Goal: Task Accomplishment & Management: Use online tool/utility

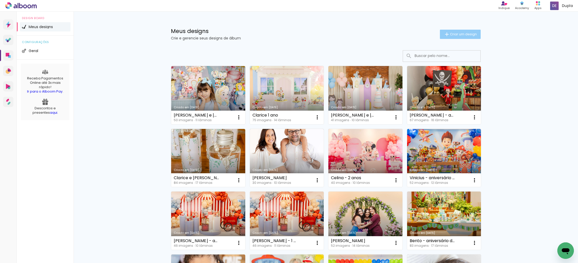
click at [455, 33] on span "Criar um design" at bounding box center [463, 34] width 27 height 3
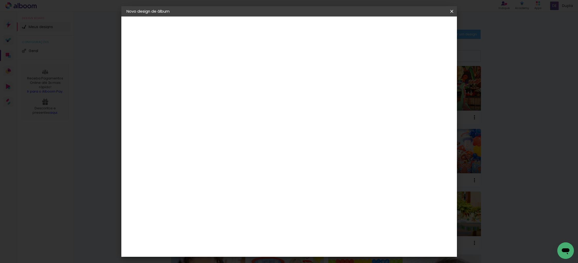
click at [211, 73] on input at bounding box center [211, 69] width 0 height 8
type input "[PERSON_NAME] - aniversário de 2 anos"
type paper-input "[PERSON_NAME] - aniversário de 2 anos"
click at [264, 30] on paper-button "Avançar" at bounding box center [250, 27] width 25 height 9
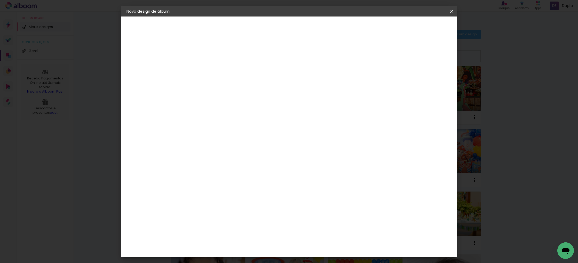
click at [225, 184] on div "Schlosser" at bounding box center [217, 186] width 20 height 4
click at [0, 0] on slot "Avançar" at bounding box center [0, 0] width 0 height 0
click at [246, 189] on span "25 × 25" at bounding box center [234, 196] width 24 height 14
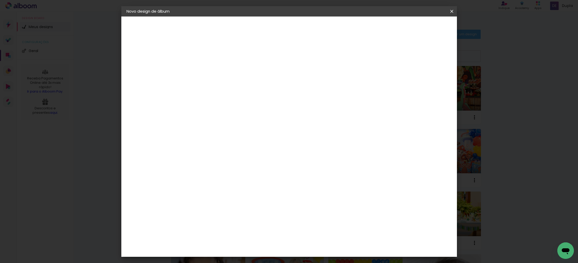
click at [0, 0] on slot "Avançar" at bounding box center [0, 0] width 0 height 0
click at [0, 0] on slot "Mostrar sangria" at bounding box center [0, 0] width 0 height 0
type paper-checkbox "on"
click at [428, 30] on paper-button "Iniciar design" at bounding box center [412, 27] width 34 height 9
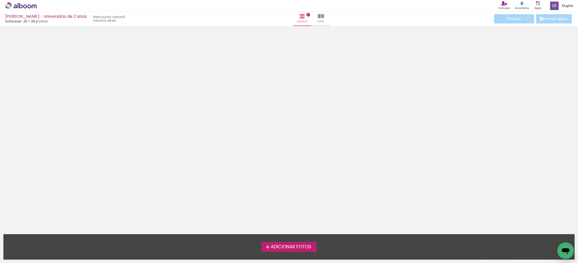
scroll to position [0, 0]
click at [300, 246] on span "Adicionar Fotos" at bounding box center [291, 247] width 41 height 5
click at [0, 0] on input "file" at bounding box center [0, 0] width 0 height 0
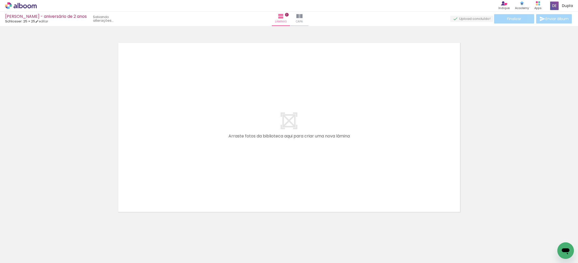
scroll to position [0, 0]
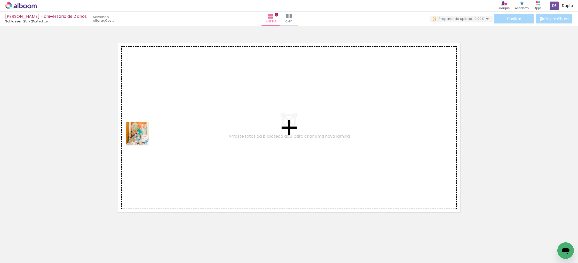
drag, startPoint x: 85, startPoint y: 195, endPoint x: 161, endPoint y: 126, distance: 102.9
click at [161, 126] on quentale-workspace at bounding box center [289, 131] width 578 height 263
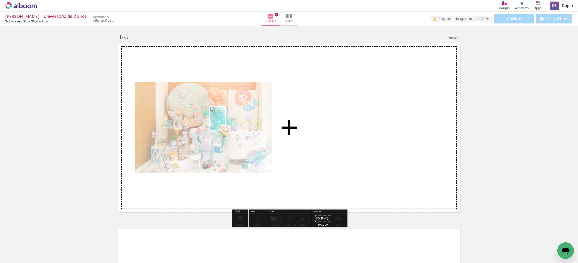
drag, startPoint x: 77, startPoint y: 252, endPoint x: 225, endPoint y: 122, distance: 197.2
click at [225, 122] on quentale-workspace at bounding box center [289, 131] width 578 height 263
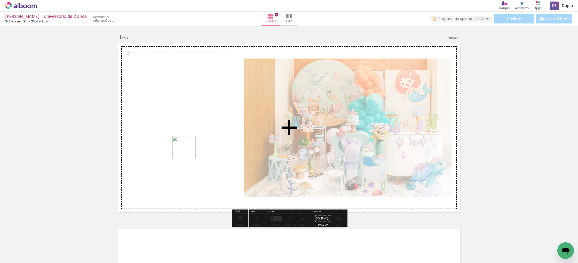
drag, startPoint x: 112, startPoint y: 248, endPoint x: 188, endPoint y: 152, distance: 122.5
click at [188, 151] on quentale-workspace at bounding box center [289, 131] width 578 height 263
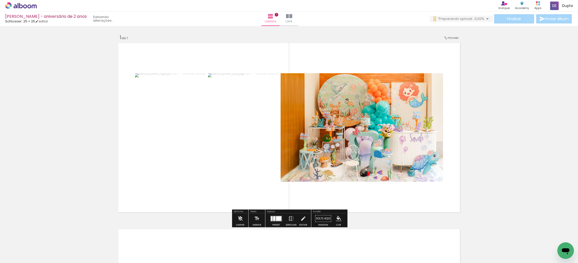
drag, startPoint x: 141, startPoint y: 252, endPoint x: 170, endPoint y: 151, distance: 105.3
click at [170, 151] on quentale-workspace at bounding box center [289, 131] width 578 height 263
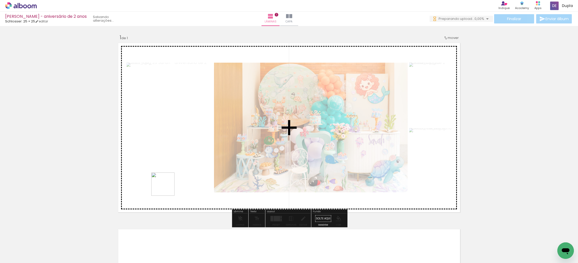
drag, startPoint x: 169, startPoint y: 242, endPoint x: 167, endPoint y: 154, distance: 88.6
click at [167, 156] on quentale-workspace at bounding box center [289, 131] width 578 height 263
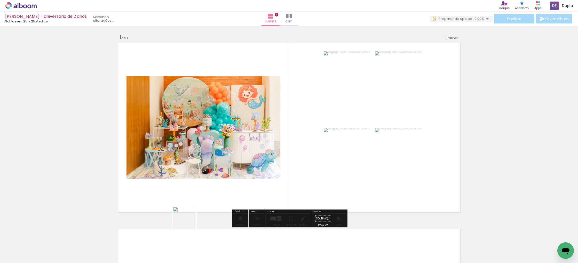
drag, startPoint x: 195, startPoint y: 248, endPoint x: 180, endPoint y: 156, distance: 93.1
click at [176, 153] on quentale-workspace at bounding box center [289, 131] width 578 height 263
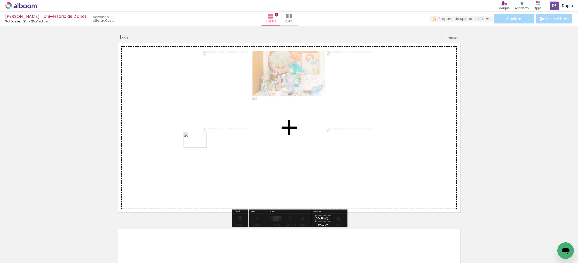
drag, startPoint x: 228, startPoint y: 250, endPoint x: 199, endPoint y: 148, distance: 106.5
click at [199, 148] on quentale-workspace at bounding box center [289, 131] width 578 height 263
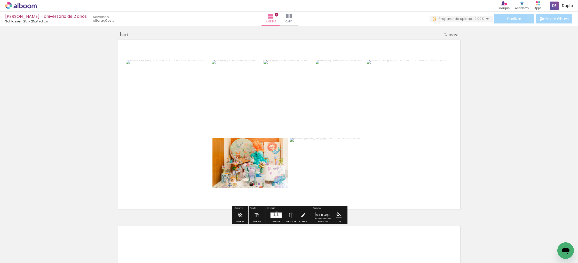
click at [275, 214] on div at bounding box center [276, 214] width 2 height 3
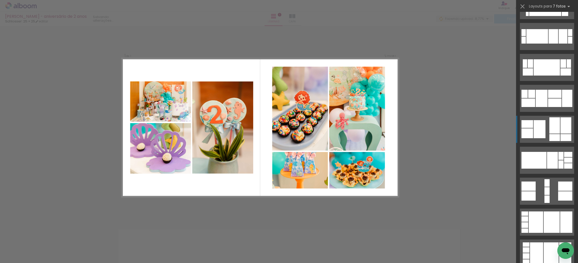
scroll to position [1351, 0]
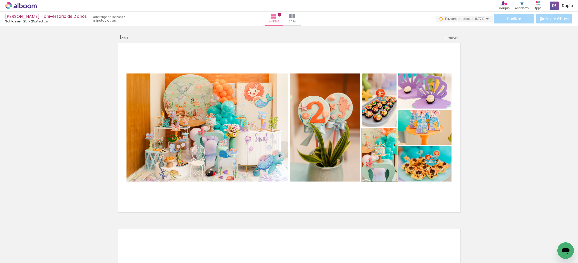
drag, startPoint x: 388, startPoint y: 157, endPoint x: 389, endPoint y: 144, distance: 12.9
click at [389, 151] on div at bounding box center [380, 154] width 36 height 53
drag, startPoint x: 383, startPoint y: 113, endPoint x: 385, endPoint y: 103, distance: 9.6
click at [385, 103] on div at bounding box center [379, 100] width 35 height 53
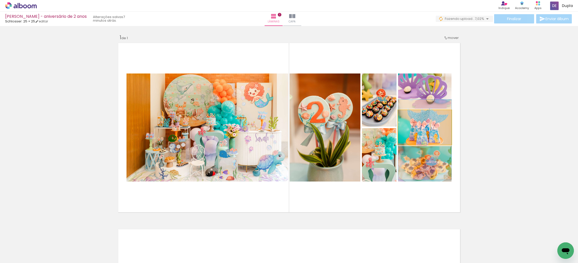
drag, startPoint x: 419, startPoint y: 128, endPoint x: 420, endPoint y: 141, distance: 12.4
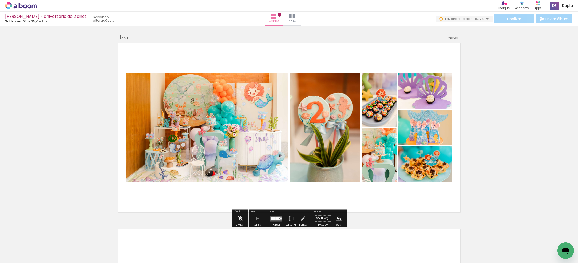
click at [513, 133] on div "Inserir lâmina 1 de 1" at bounding box center [289, 214] width 578 height 373
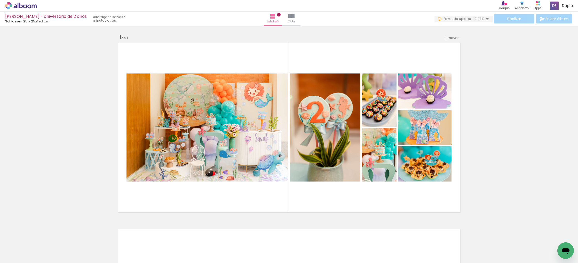
click at [519, 140] on div "Inserir lâmina 1 de 1" at bounding box center [289, 214] width 578 height 373
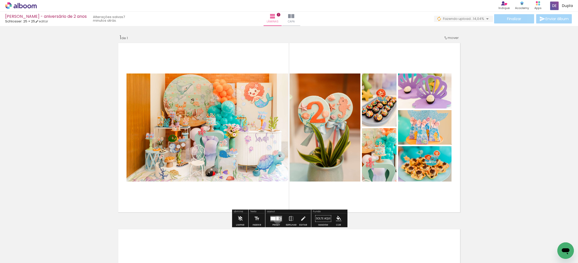
click at [276, 220] on div at bounding box center [277, 219] width 3 height 4
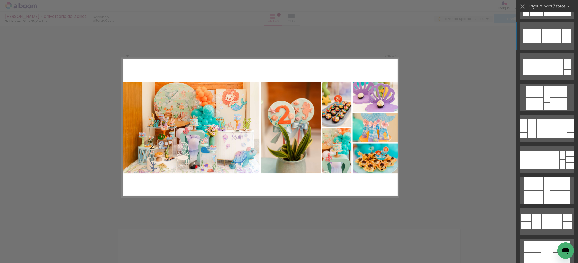
scroll to position [1609, 0]
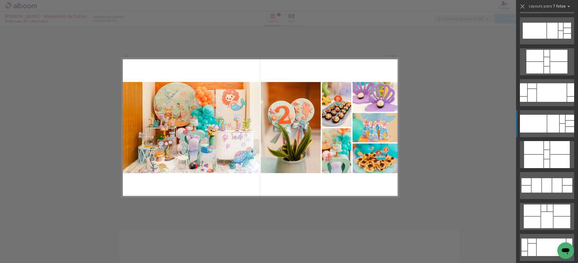
click at [551, 129] on div at bounding box center [553, 124] width 12 height 18
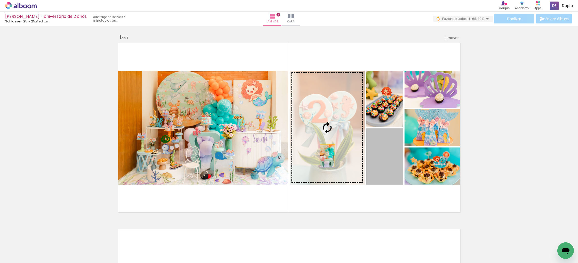
drag, startPoint x: 383, startPoint y: 170, endPoint x: 322, endPoint y: 155, distance: 62.9
click at [0, 0] on slot at bounding box center [0, 0] width 0 height 0
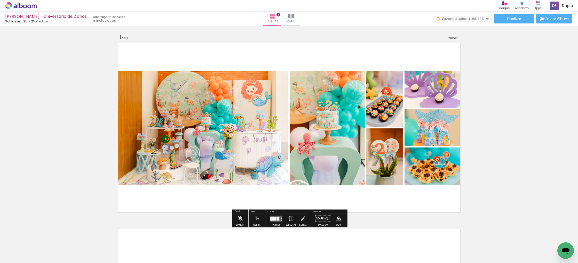
click at [520, 138] on div "Inserir lâmina 1 de 1" at bounding box center [289, 214] width 578 height 373
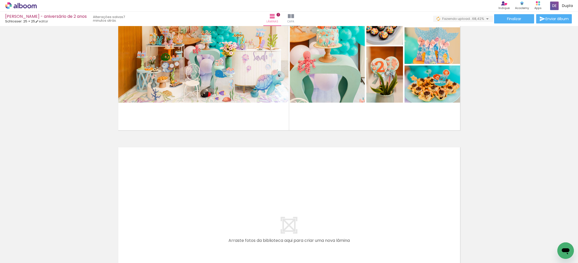
scroll to position [188, 0]
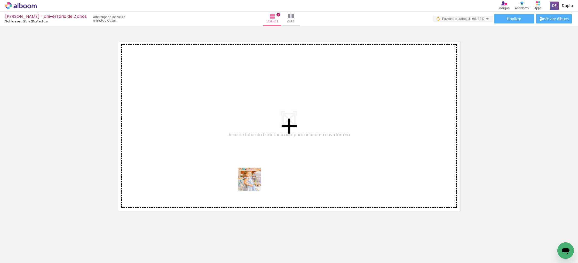
drag, startPoint x: 309, startPoint y: 248, endPoint x: 220, endPoint y: 146, distance: 135.7
click at [220, 146] on quentale-workspace at bounding box center [289, 131] width 578 height 263
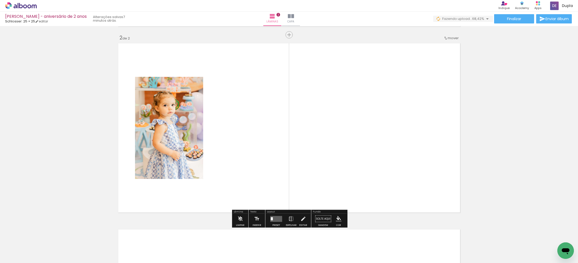
scroll to position [186, 0]
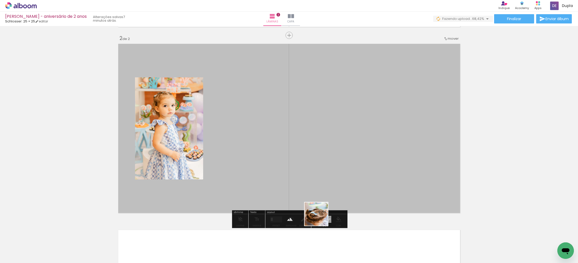
drag, startPoint x: 320, startPoint y: 218, endPoint x: 274, endPoint y: 142, distance: 88.8
click at [273, 140] on quentale-workspace at bounding box center [289, 131] width 578 height 263
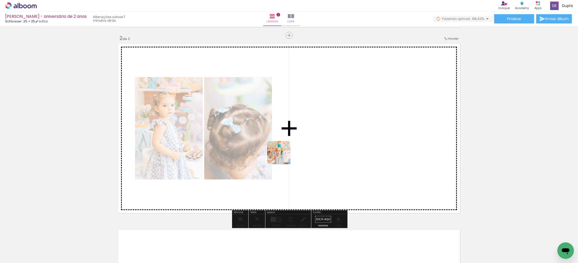
drag, startPoint x: 315, startPoint y: 196, endPoint x: 270, endPoint y: 141, distance: 70.8
click at [272, 142] on quentale-workspace at bounding box center [289, 131] width 578 height 263
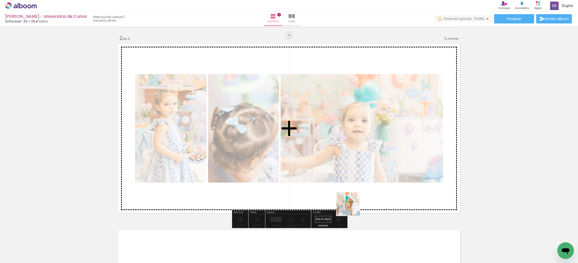
drag, startPoint x: 397, startPoint y: 249, endPoint x: 314, endPoint y: 162, distance: 120.5
click at [315, 163] on quentale-workspace at bounding box center [289, 131] width 578 height 263
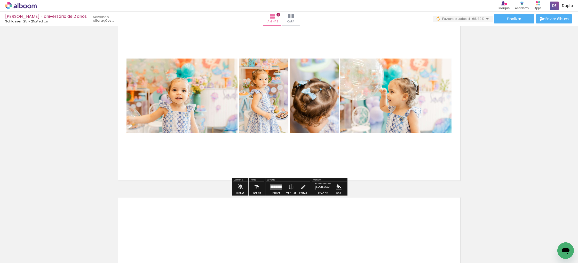
scroll to position [219, 0]
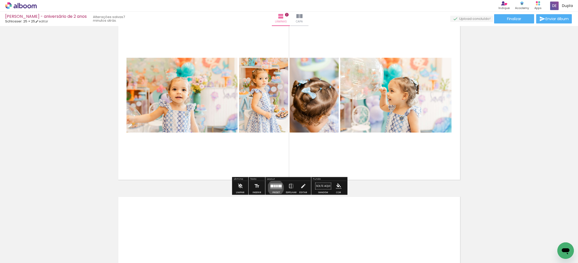
click at [274, 188] on quentale-layouter at bounding box center [276, 186] width 12 height 6
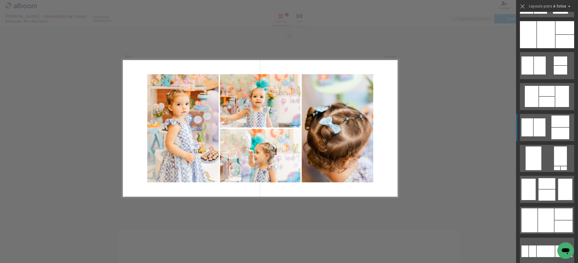
scroll to position [466, 0]
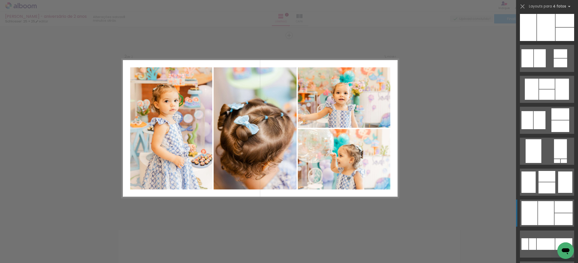
click at [553, 182] on div at bounding box center [546, 176] width 17 height 11
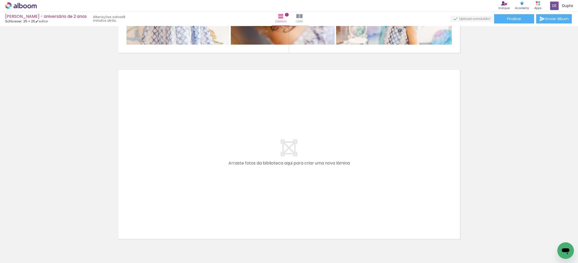
scroll to position [348, 0]
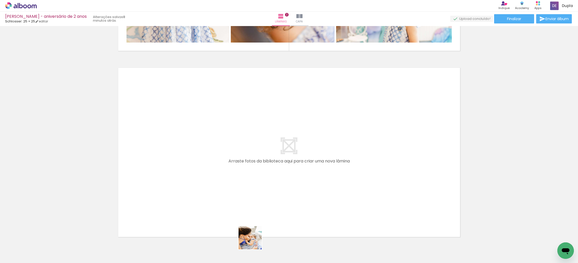
click at [216, 165] on quentale-workspace at bounding box center [289, 131] width 578 height 263
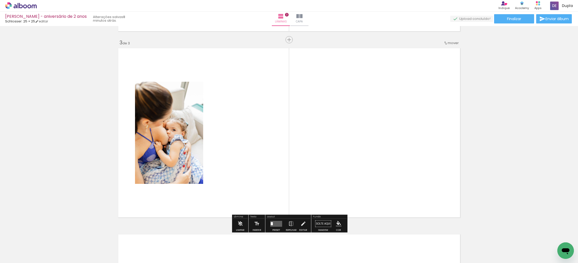
scroll to position [372, 0]
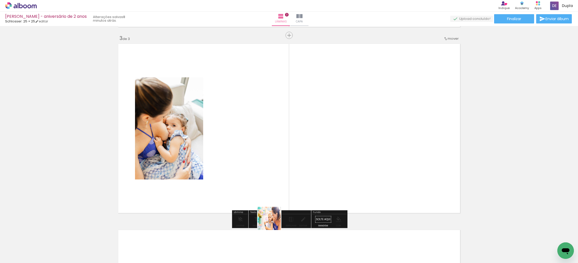
click at [250, 155] on quentale-workspace at bounding box center [289, 131] width 578 height 263
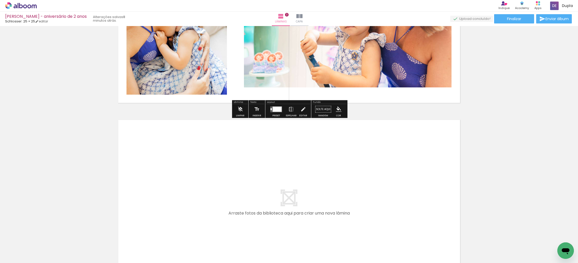
scroll to position [500, 0]
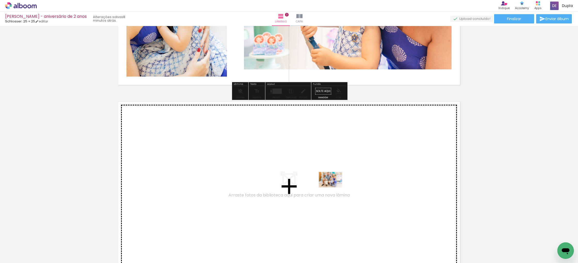
click at [329, 184] on quentale-workspace at bounding box center [289, 131] width 578 height 263
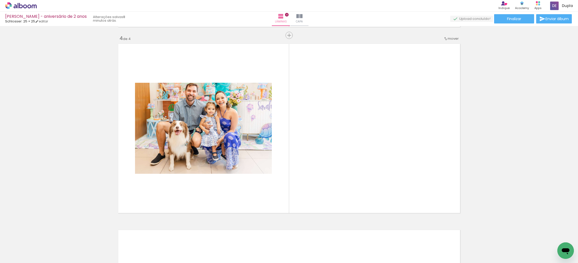
scroll to position [0, 472]
drag, startPoint x: 387, startPoint y: 249, endPoint x: 361, endPoint y: 176, distance: 77.6
click at [361, 176] on quentale-workspace at bounding box center [289, 131] width 578 height 263
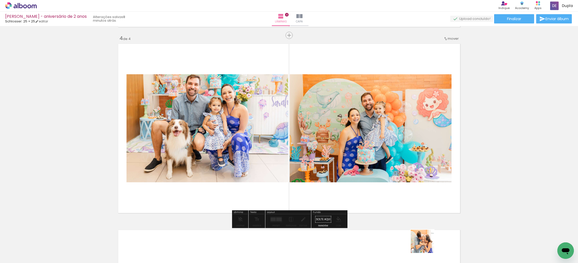
drag, startPoint x: 426, startPoint y: 245, endPoint x: 361, endPoint y: 159, distance: 108.3
click at [361, 159] on quentale-workspace at bounding box center [289, 131] width 578 height 263
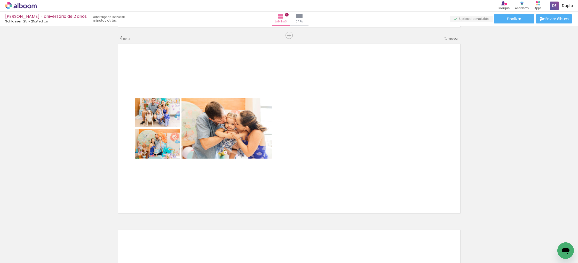
scroll to position [0, 345]
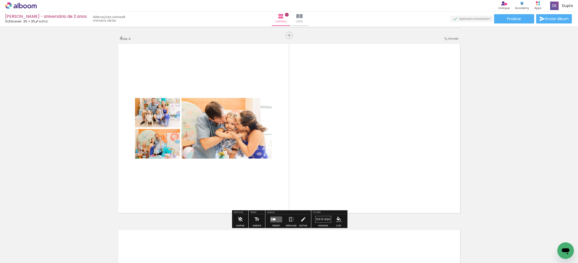
click at [274, 217] on quentale-layouter at bounding box center [276, 220] width 12 height 6
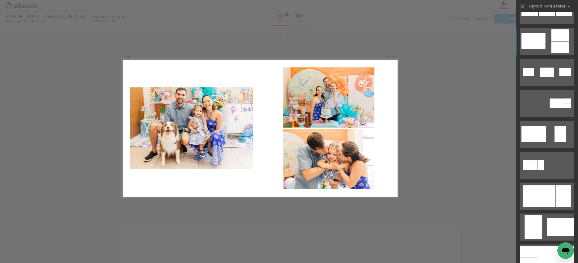
scroll to position [166, 0]
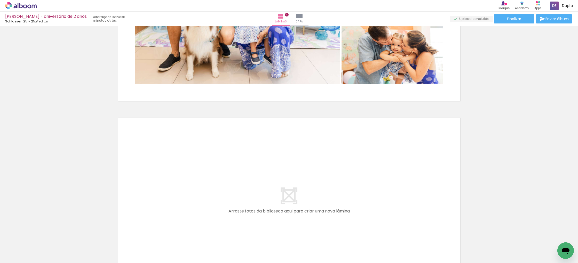
scroll to position [673, 0]
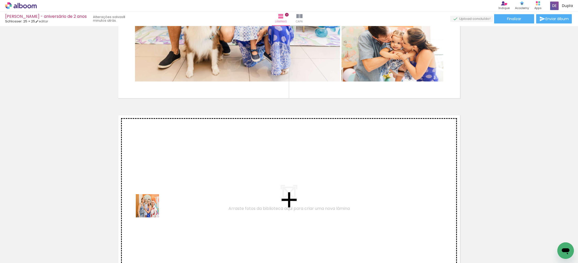
click at [175, 183] on quentale-workspace at bounding box center [289, 131] width 578 height 263
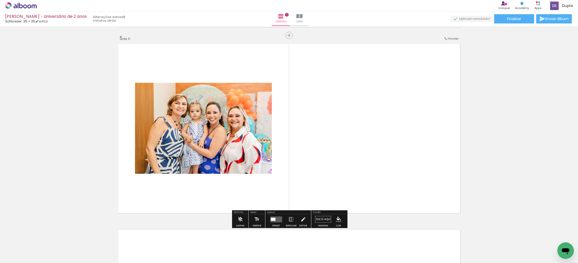
scroll to position [0, 713]
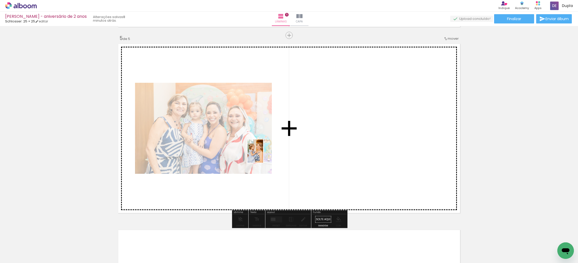
drag, startPoint x: 222, startPoint y: 210, endPoint x: 263, endPoint y: 155, distance: 68.8
click at [263, 155] on quentale-workspace at bounding box center [289, 131] width 578 height 263
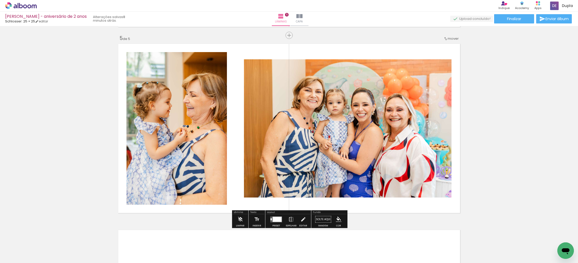
scroll to position [745, 0]
click at [241, 177] on quentale-workspace at bounding box center [289, 131] width 578 height 263
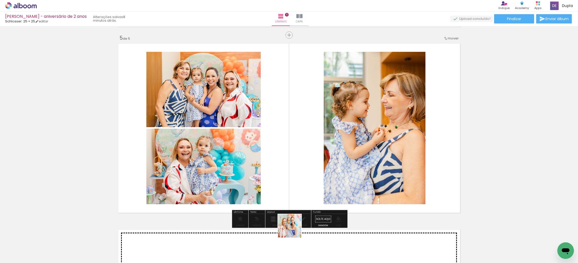
drag, startPoint x: 293, startPoint y: 230, endPoint x: 279, endPoint y: 158, distance: 73.4
click at [279, 158] on quentale-workspace at bounding box center [289, 131] width 578 height 263
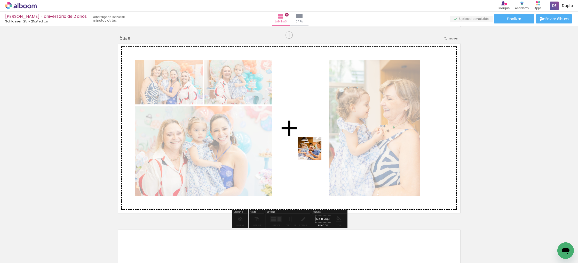
drag, startPoint x: 237, startPoint y: 250, endPoint x: 314, endPoint y: 152, distance: 124.6
click at [314, 152] on quentale-workspace at bounding box center [289, 131] width 578 height 263
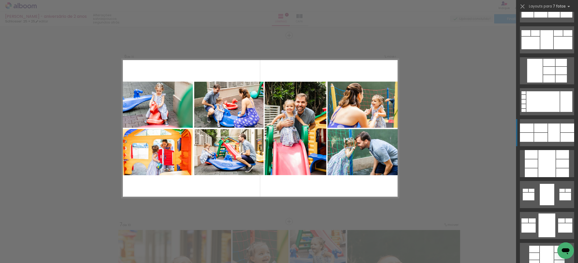
scroll to position [301, 0]
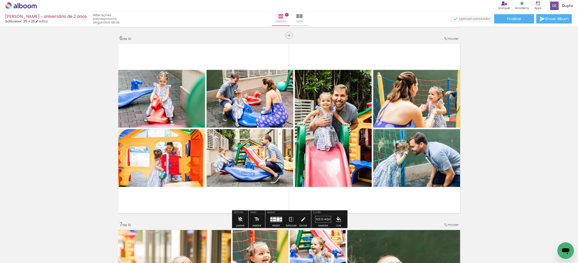
click at [530, 132] on div "Inserir lâmina 1 de 10 Inserir lâmina 2 de 10 Inserir lâmina 3 de 10 Inserir lâ…" at bounding box center [289, 122] width 578 height 2050
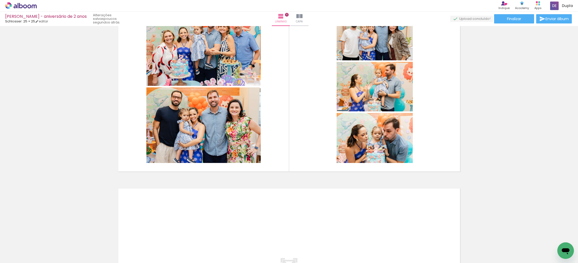
scroll to position [1722, 0]
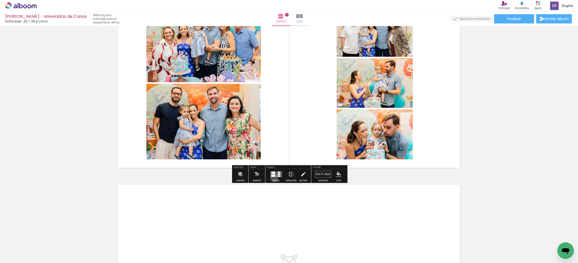
click at [273, 178] on div at bounding box center [276, 174] width 14 height 10
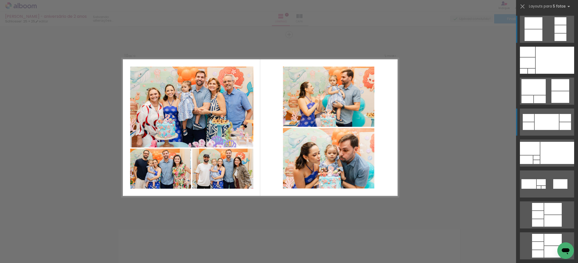
scroll to position [1676, 0]
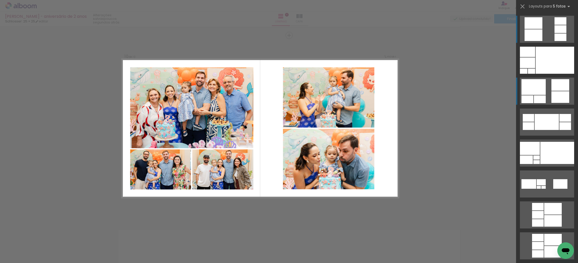
click at [554, 74] on div at bounding box center [555, 60] width 38 height 27
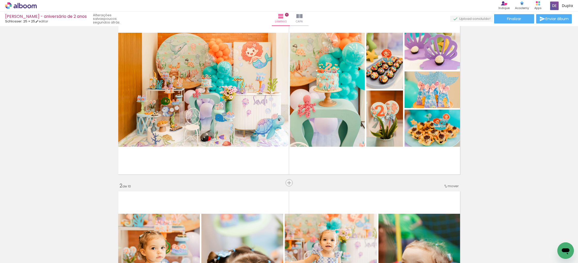
scroll to position [0, 0]
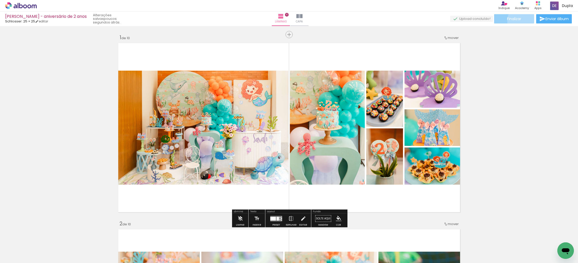
click at [520, 20] on paper-button "Finalizar" at bounding box center [514, 18] width 40 height 9
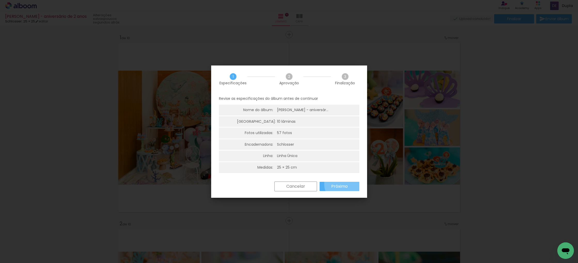
click at [0, 0] on slot "Próximo" at bounding box center [0, 0] width 0 height 0
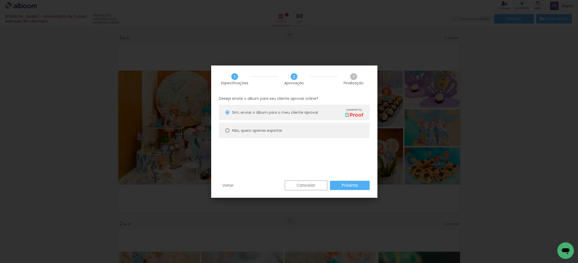
click at [0, 0] on slot "Próximo" at bounding box center [0, 0] width 0 height 0
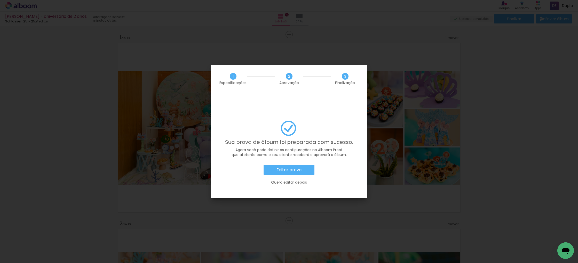
scroll to position [0, 822]
click at [0, 0] on slot "Editar prova" at bounding box center [0, 0] width 0 height 0
